Goal: Find specific page/section: Find specific page/section

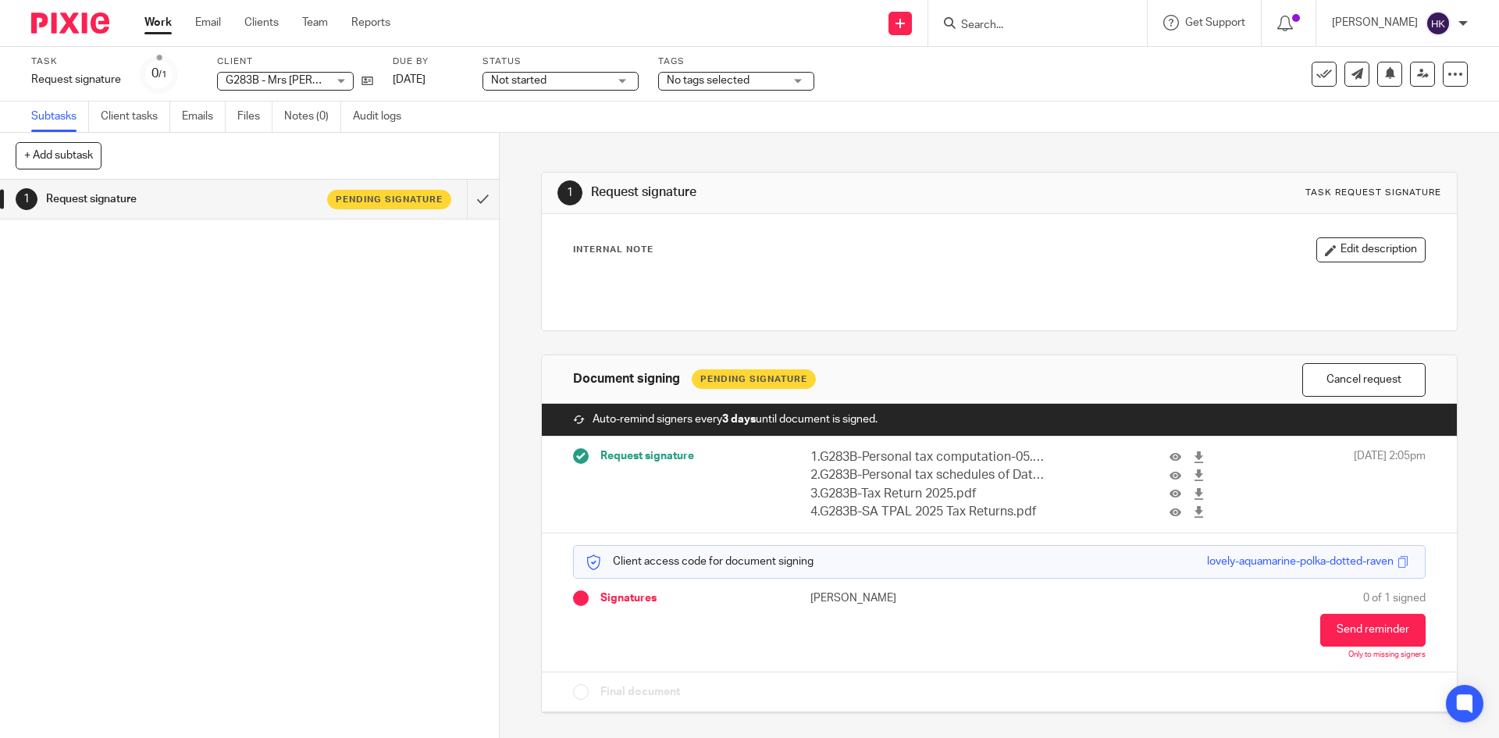
click at [1017, 17] on form at bounding box center [1043, 23] width 166 height 20
click at [1014, 23] on input "Search" at bounding box center [1030, 26] width 141 height 14
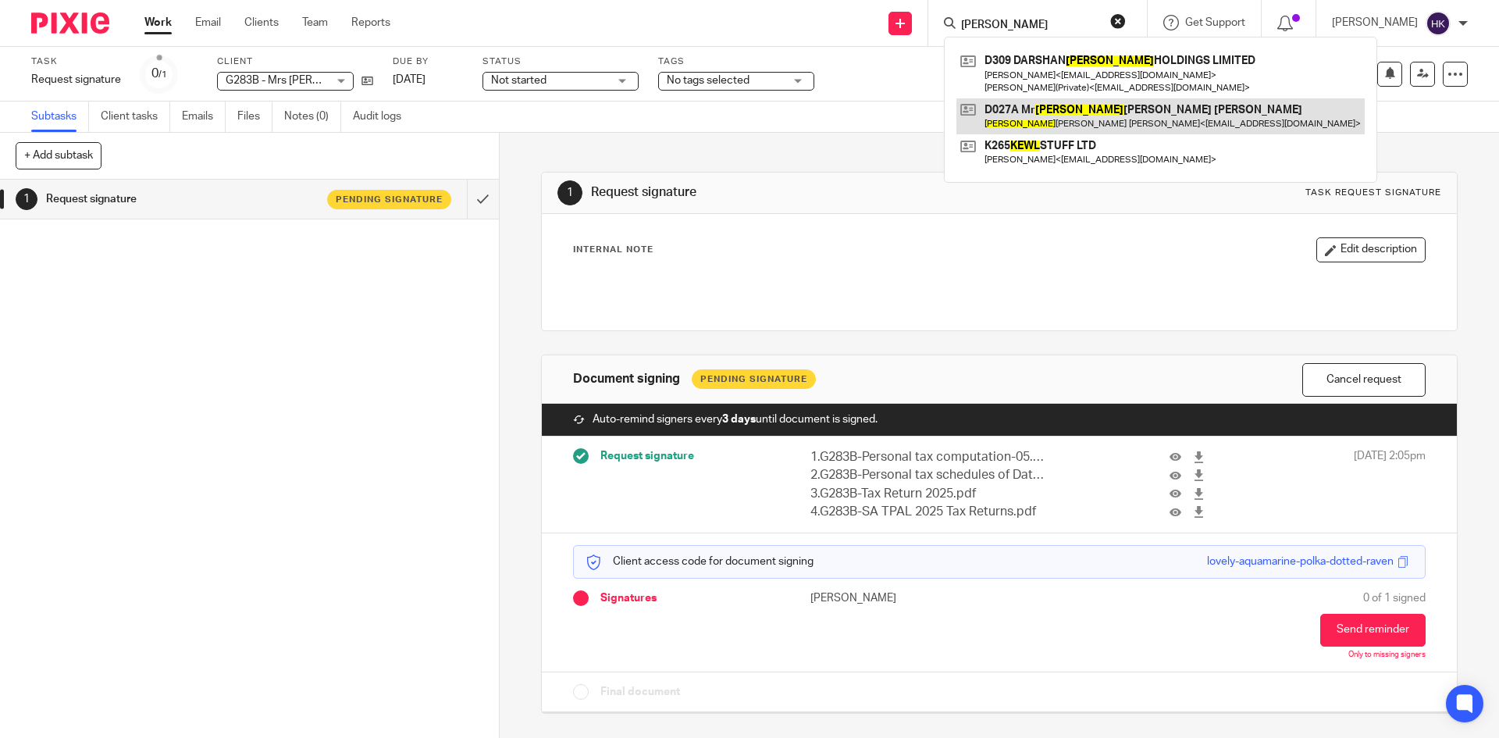
type input "KEWAL"
click at [1045, 118] on link at bounding box center [1161, 116] width 408 height 36
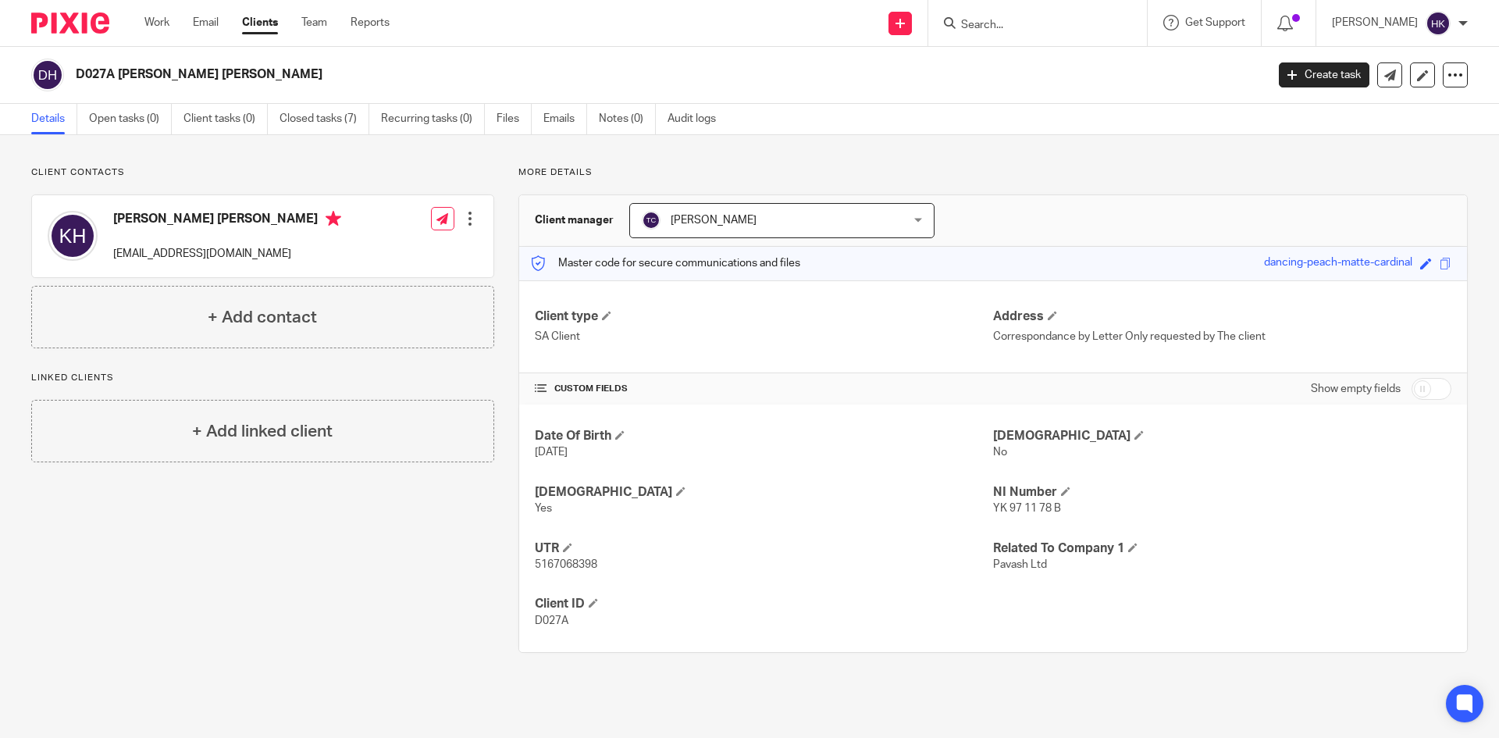
click at [1025, 21] on input "Search" at bounding box center [1030, 26] width 141 height 14
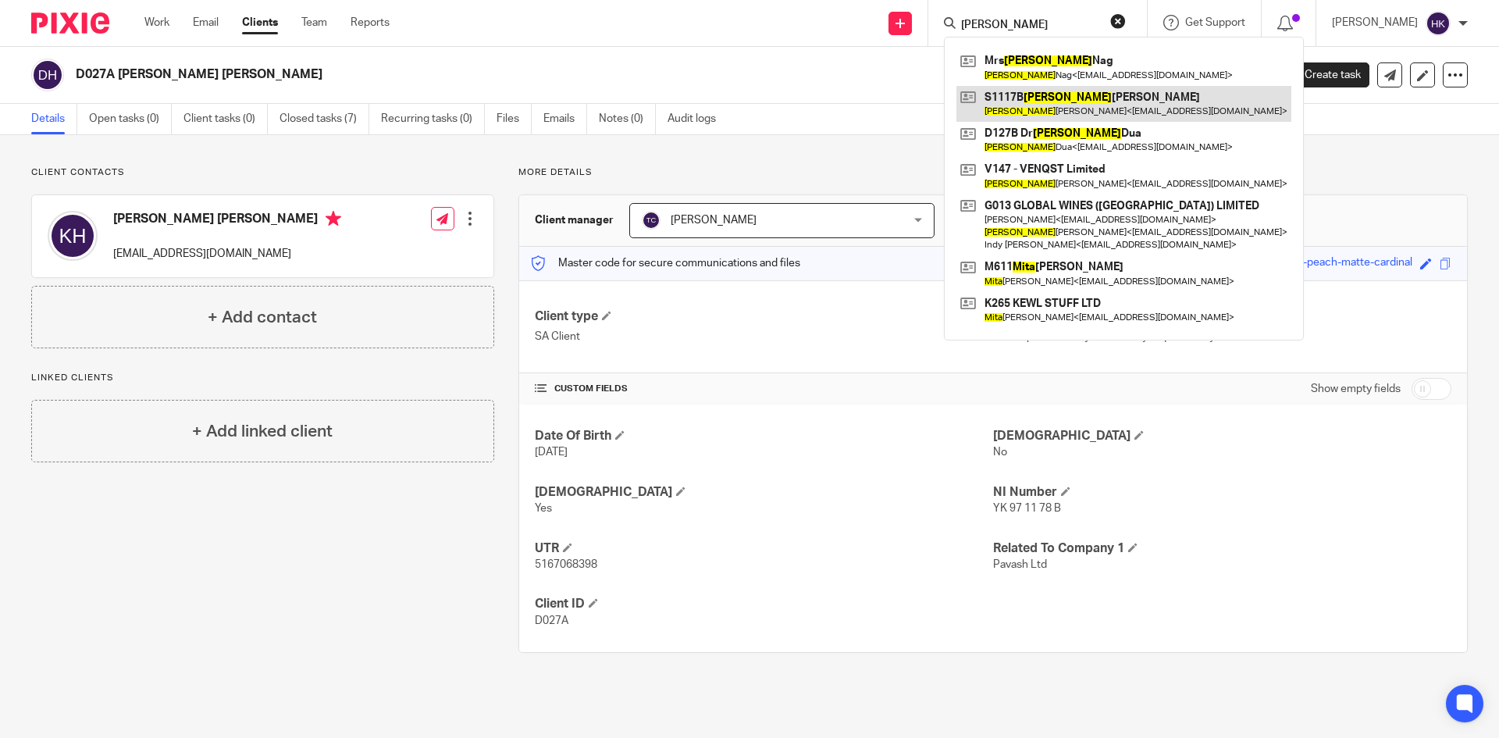
type input "[PERSON_NAME]"
drag, startPoint x: 1052, startPoint y: 94, endPoint x: 964, endPoint y: 128, distance: 94.7
click at [1052, 94] on link at bounding box center [1124, 104] width 335 height 36
